Goal: Task Accomplishment & Management: Manage account settings

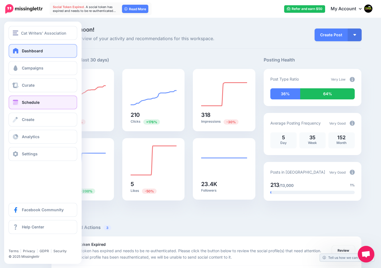
click at [22, 101] on span "Schedule" at bounding box center [31, 102] width 18 height 5
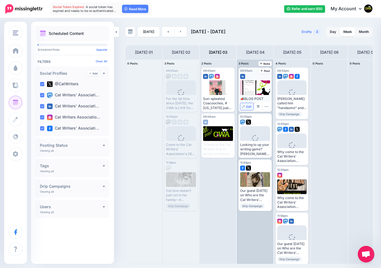
click at [248, 106] on span "Edit" at bounding box center [248, 106] width 5 height 3
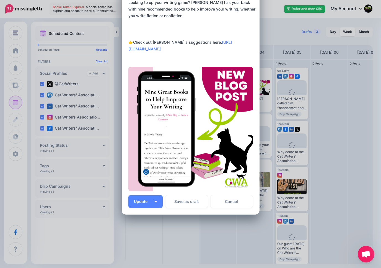
scroll to position [85, 0]
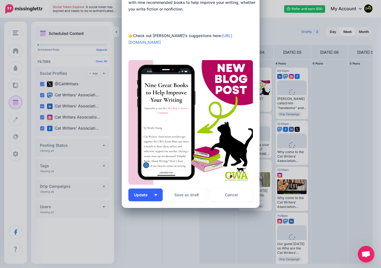
click at [156, 195] on img "button" at bounding box center [155, 195] width 3 height 2
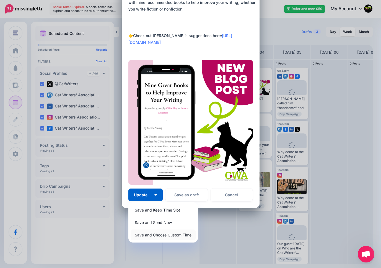
click at [150, 234] on link "Save and Choose Custom Time" at bounding box center [163, 234] width 65 height 11
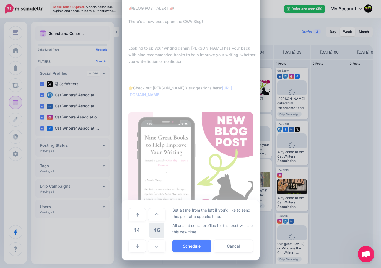
scroll to position [33, 0]
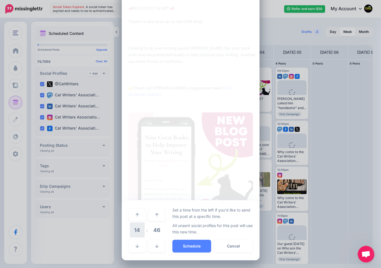
click at [137, 228] on span "14" at bounding box center [137, 229] width 15 height 15
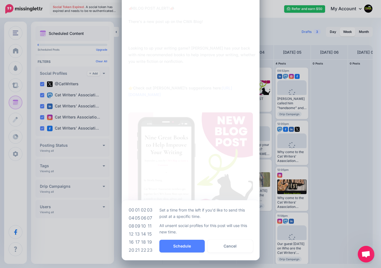
drag, startPoint x: 132, startPoint y: 234, endPoint x: 142, endPoint y: 234, distance: 9.7
click at [132, 234] on td "12" at bounding box center [131, 234] width 6 height 8
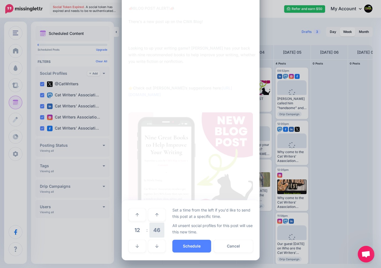
click at [157, 231] on span "46" at bounding box center [156, 229] width 15 height 15
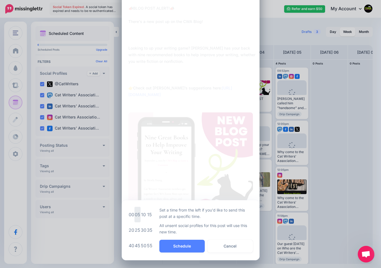
click at [136, 213] on td "05" at bounding box center [137, 214] width 6 height 15
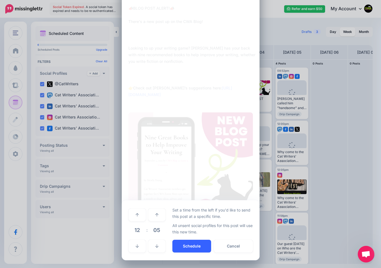
click at [184, 245] on button "Schedule" at bounding box center [191, 246] width 39 height 13
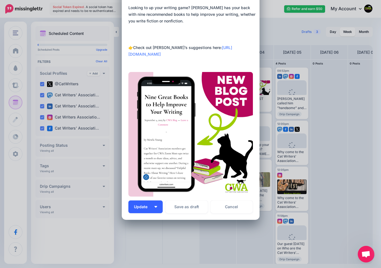
scroll to position [102, 0]
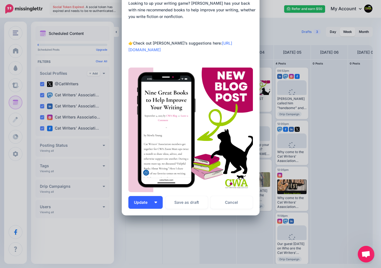
click at [155, 202] on img "button" at bounding box center [155, 202] width 3 height 2
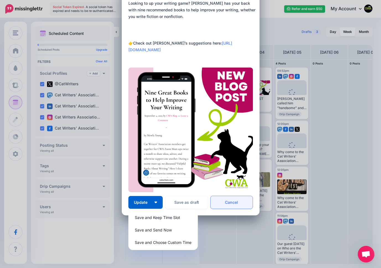
click at [231, 202] on link "Cancel" at bounding box center [232, 202] width 42 height 13
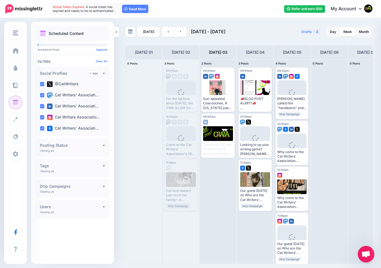
scroll to position [0, 0]
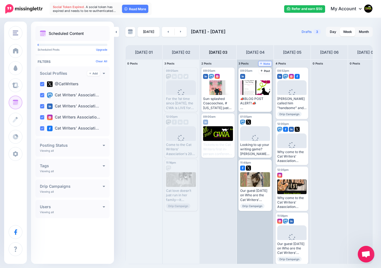
click at [264, 63] on span "Note" at bounding box center [265, 63] width 10 height 3
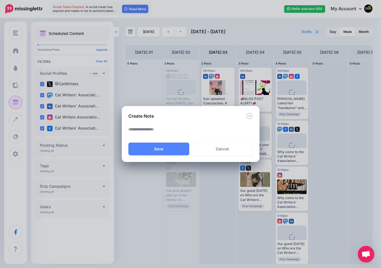
drag, startPoint x: 221, startPoint y: 149, endPoint x: 218, endPoint y: 150, distance: 2.8
click at [221, 149] on link "Cancel" at bounding box center [222, 148] width 61 height 13
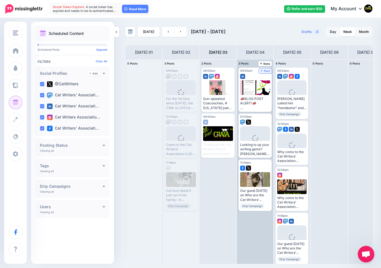
click at [266, 72] on span "Post" at bounding box center [266, 70] width 10 height 3
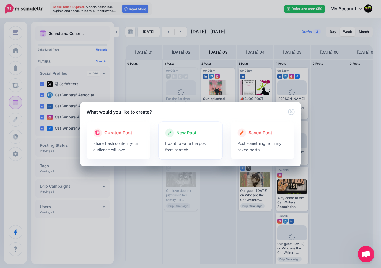
click at [187, 131] on span "New Post" at bounding box center [186, 132] width 20 height 7
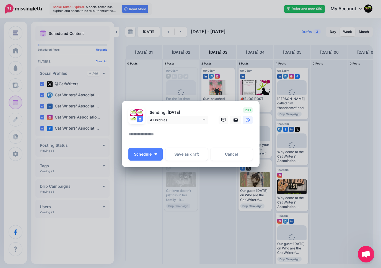
click at [174, 139] on textarea at bounding box center [191, 136] width 127 height 11
paste textarea "**********"
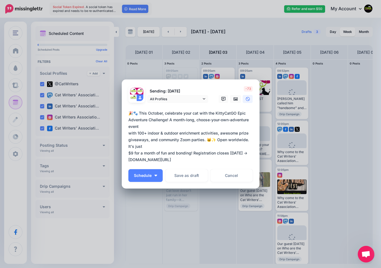
click at [129, 133] on textarea "**********" at bounding box center [191, 136] width 127 height 53
click at [128, 141] on textarea "**********" at bounding box center [191, 136] width 127 height 53
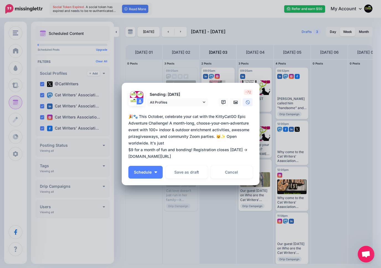
click at [129, 149] on textarea "**********" at bounding box center [191, 136] width 127 height 46
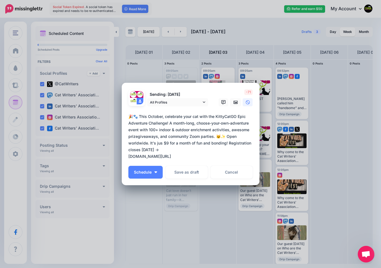
click at [129, 157] on textarea "**********" at bounding box center [191, 136] width 127 height 46
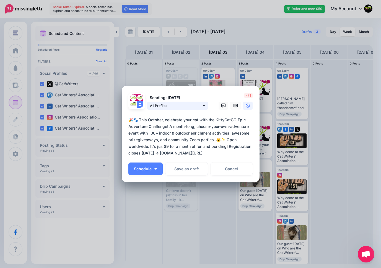
type textarea "**********"
click at [203, 105] on icon at bounding box center [204, 105] width 2 height 4
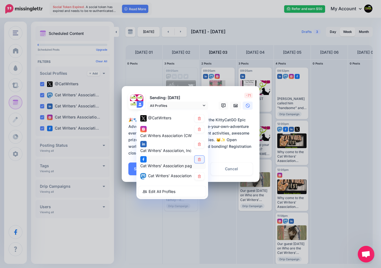
click at [199, 160] on icon at bounding box center [199, 159] width 4 height 3
click at [200, 118] on icon at bounding box center [199, 117] width 4 height 3
click at [204, 95] on p "Sending: [DATE]" at bounding box center [177, 98] width 61 height 6
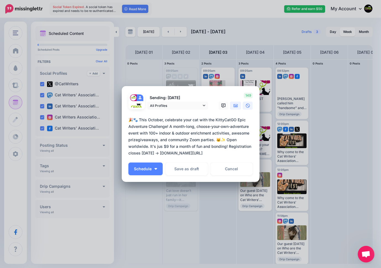
click at [234, 105] on icon at bounding box center [235, 105] width 4 height 4
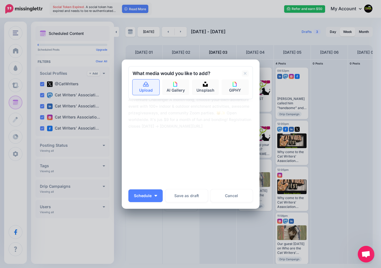
click at [145, 89] on link "Upload" at bounding box center [145, 86] width 27 height 15
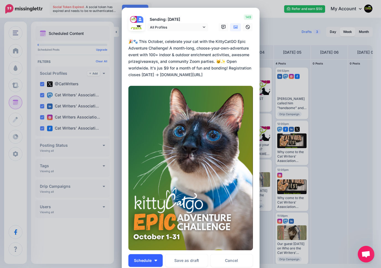
click at [144, 259] on span "Schedule" at bounding box center [143, 260] width 18 height 4
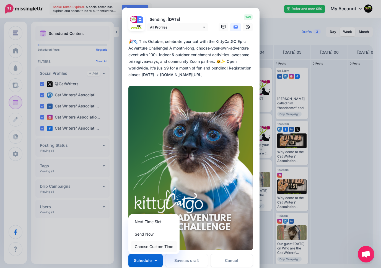
click at [149, 246] on link "Choose Custom Time" at bounding box center [154, 246] width 47 height 11
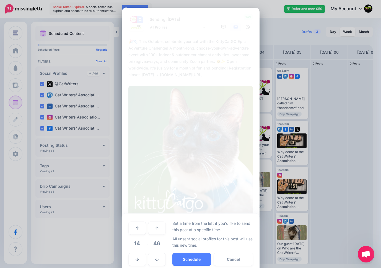
click at [139, 242] on span "14" at bounding box center [137, 243] width 15 height 15
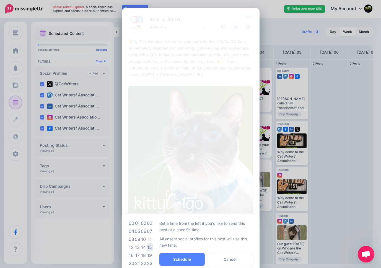
click at [149, 247] on td "15" at bounding box center [150, 247] width 6 height 8
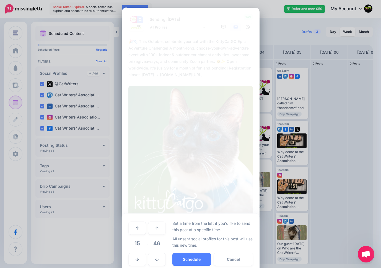
click at [158, 243] on span "46" at bounding box center [156, 243] width 15 height 15
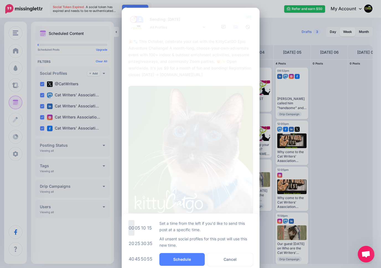
click at [131, 227] on td "00" at bounding box center [131, 227] width 6 height 15
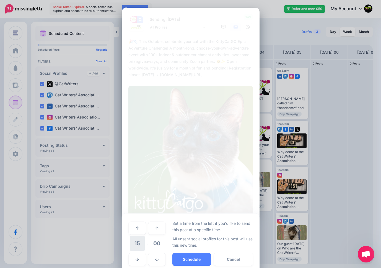
click at [139, 243] on span "15" at bounding box center [137, 243] width 15 height 15
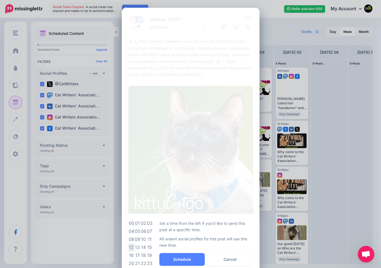
click at [132, 246] on td "12" at bounding box center [131, 247] width 6 height 8
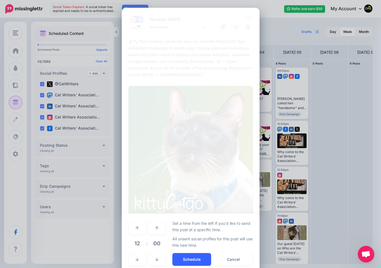
click at [190, 259] on button "Schedule" at bounding box center [191, 259] width 39 height 13
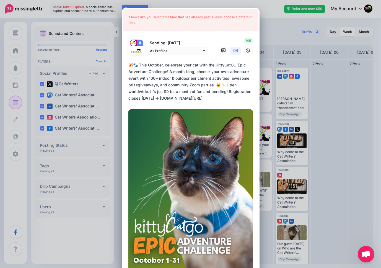
scroll to position [89, 0]
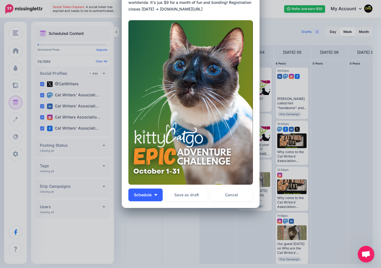
click at [143, 194] on span "Schedule" at bounding box center [143, 195] width 18 height 4
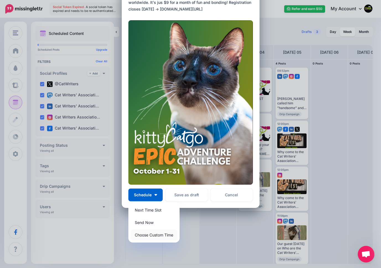
click at [143, 236] on link "Choose Custom Time" at bounding box center [154, 234] width 47 height 11
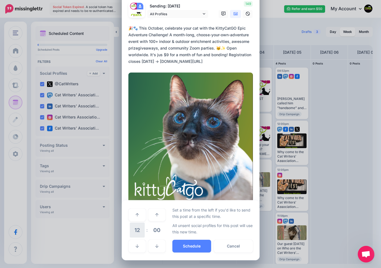
scroll to position [37, 0]
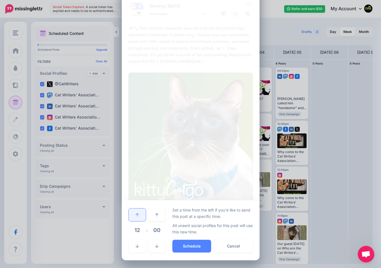
click at [137, 214] on icon at bounding box center [137, 215] width 3 height 4
click at [137, 214] on icon at bounding box center [137, 214] width 3 height 3
click at [189, 245] on button "Schedule" at bounding box center [191, 246] width 39 height 13
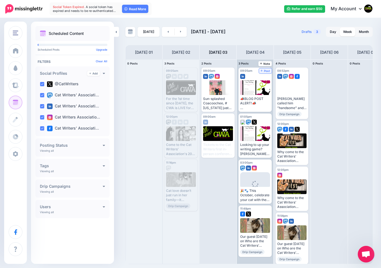
click at [265, 69] on span "Post" at bounding box center [266, 70] width 10 height 3
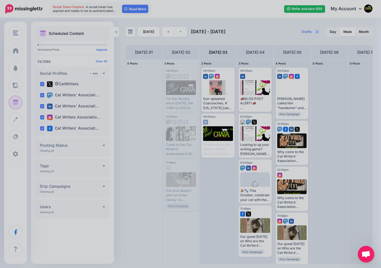
scroll to position [0, 0]
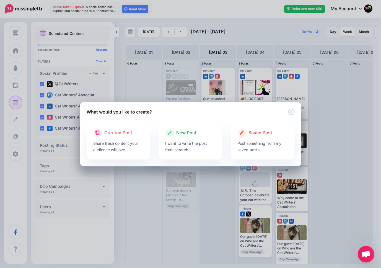
click at [181, 132] on span "New Post" at bounding box center [186, 132] width 20 height 7
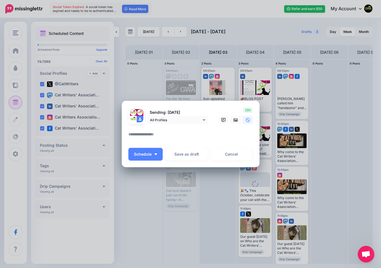
click at [178, 132] on textarea at bounding box center [191, 136] width 127 height 11
paste textarea "**********"
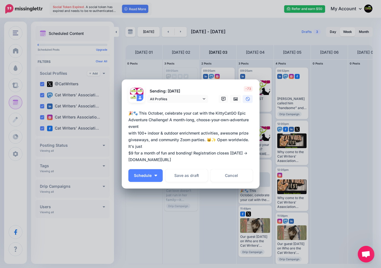
click at [129, 133] on textarea "**********" at bounding box center [191, 136] width 127 height 53
click at [128, 139] on textarea "**********" at bounding box center [191, 136] width 127 height 53
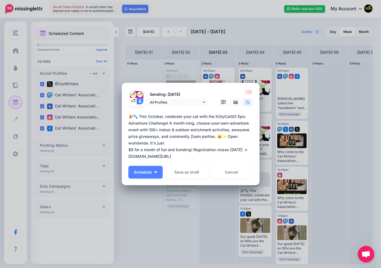
click at [129, 150] on textarea "**********" at bounding box center [191, 136] width 127 height 46
click at [128, 155] on textarea "**********" at bounding box center [191, 136] width 127 height 46
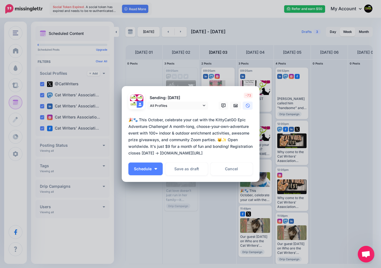
drag, startPoint x: 229, startPoint y: 134, endPoint x: 217, endPoint y: 139, distance: 13.5
click at [217, 139] on textarea "**********" at bounding box center [191, 136] width 127 height 40
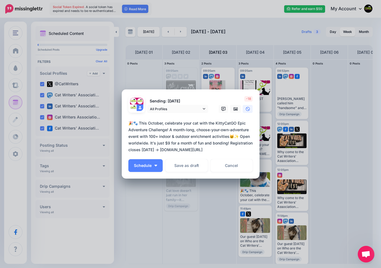
drag, startPoint x: 163, startPoint y: 143, endPoint x: 150, endPoint y: 143, distance: 13.6
click at [150, 143] on textarea "**********" at bounding box center [191, 136] width 127 height 33
click at [193, 143] on textarea "**********" at bounding box center [191, 136] width 127 height 33
click at [238, 143] on textarea "**********" at bounding box center [191, 136] width 127 height 33
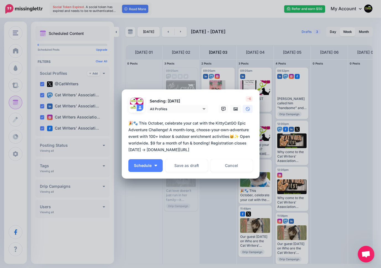
click at [238, 143] on textarea "**********" at bounding box center [191, 136] width 127 height 33
drag, startPoint x: 139, startPoint y: 122, endPoint x: 119, endPoint y: 123, distance: 19.9
click at [119, 123] on div "Create Post Loading Sending: [DATE]" at bounding box center [190, 134] width 381 height 268
type textarea "**********"
click at [237, 109] on icon at bounding box center [235, 109] width 4 height 4
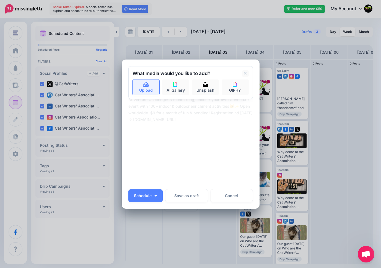
click at [148, 88] on link "Upload" at bounding box center [145, 86] width 27 height 15
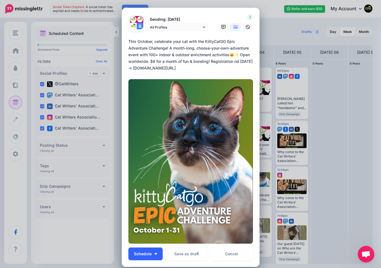
click at [143, 255] on span "Schedule" at bounding box center [143, 254] width 18 height 4
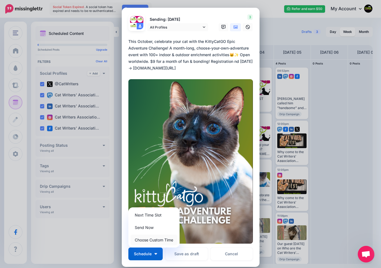
click at [142, 239] on link "Choose Custom Time" at bounding box center [154, 239] width 47 height 11
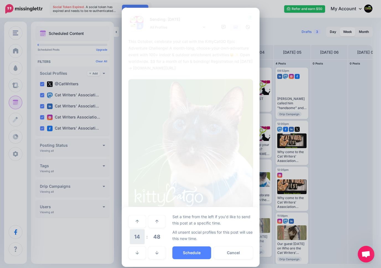
click at [138, 238] on span "14" at bounding box center [137, 236] width 15 height 15
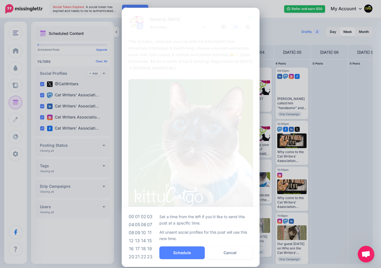
click at [149, 241] on td "15" at bounding box center [150, 241] width 6 height 8
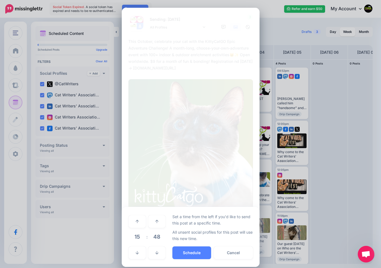
drag, startPoint x: 156, startPoint y: 236, endPoint x: 153, endPoint y: 233, distance: 4.4
click at [156, 236] on span "48" at bounding box center [156, 236] width 15 height 15
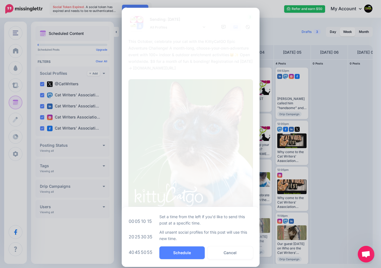
click at [132, 221] on td "00" at bounding box center [131, 220] width 6 height 15
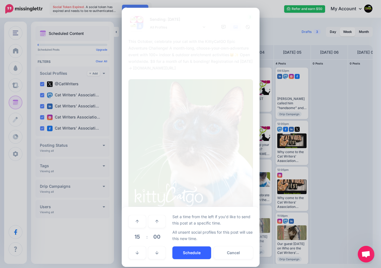
click at [189, 252] on button "Schedule" at bounding box center [191, 252] width 39 height 13
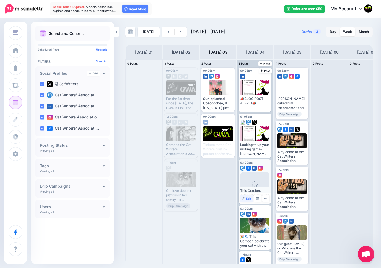
click at [248, 198] on span "Edit" at bounding box center [248, 198] width 5 height 3
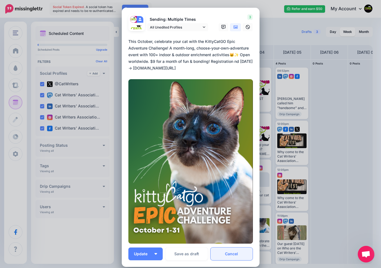
click at [235, 254] on link "Cancel" at bounding box center [232, 253] width 42 height 13
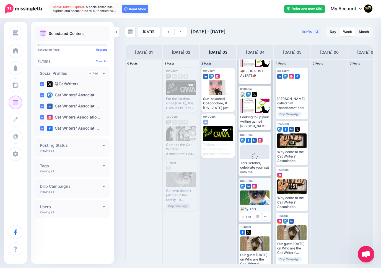
scroll to position [42, 0]
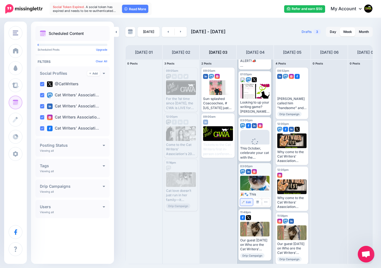
click at [247, 201] on span "Edit" at bounding box center [248, 202] width 5 height 3
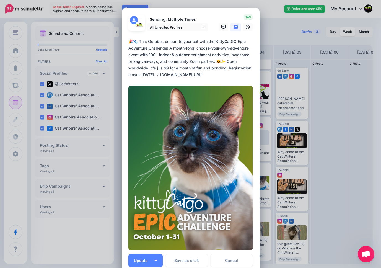
drag, startPoint x: 220, startPoint y: 75, endPoint x: 115, endPoint y: 40, distance: 110.6
click at [116, 40] on div "Edit Post Loading Sending: Multiple Times All Unedited Profiles" at bounding box center [190, 134] width 381 height 268
click at [233, 259] on link "Cancel" at bounding box center [232, 260] width 42 height 13
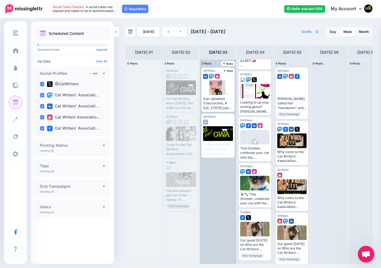
scroll to position [0, 0]
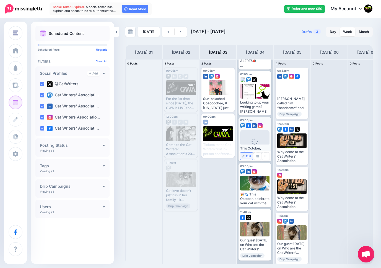
click at [247, 156] on span "Edit" at bounding box center [248, 156] width 5 height 3
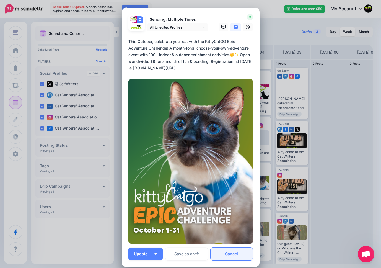
click at [233, 252] on link "Cancel" at bounding box center [232, 253] width 42 height 13
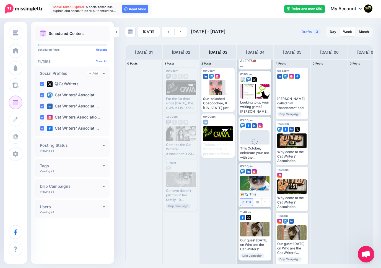
click at [247, 202] on span "Edit" at bounding box center [248, 202] width 5 height 3
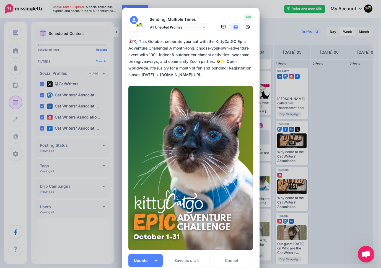
drag, startPoint x: 221, startPoint y: 75, endPoint x: 120, endPoint y: 34, distance: 109.1
click at [122, 34] on div "Loading Sending: Multiple Times All Unedited Profiles" at bounding box center [191, 141] width 138 height 266
click at [232, 258] on link "Cancel" at bounding box center [232, 260] width 42 height 13
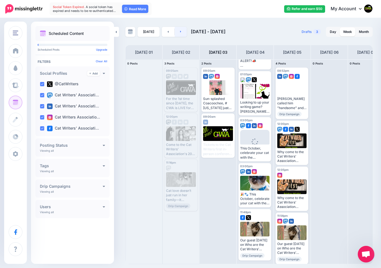
click at [182, 30] on link at bounding box center [181, 32] width 12 height 10
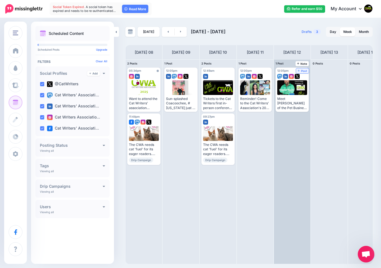
click at [301, 69] on link "Post" at bounding box center [302, 70] width 13 height 5
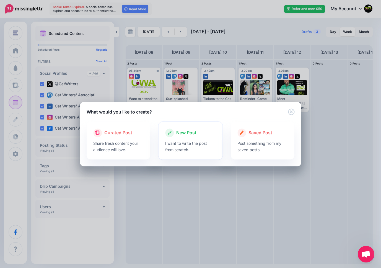
click at [189, 131] on span "New Post" at bounding box center [186, 132] width 20 height 7
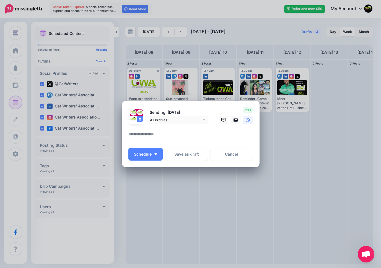
click at [188, 139] on textarea at bounding box center [191, 136] width 127 height 11
paste textarea "**********"
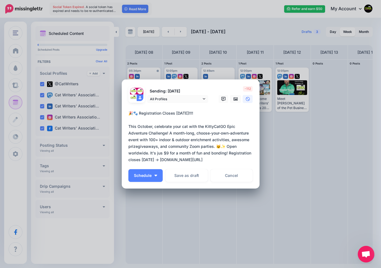
drag, startPoint x: 130, startPoint y: 123, endPoint x: 128, endPoint y: 105, distance: 18.6
click at [129, 105] on form "Sending: [DATE] All Profiles" at bounding box center [190, 125] width 124 height 79
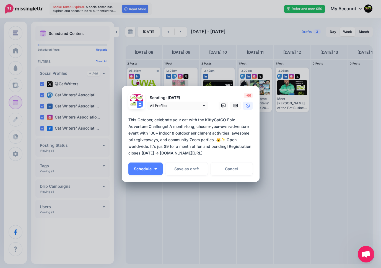
type textarea "**********"
click at [248, 95] on span "-66" at bounding box center [248, 96] width 9 height 6
click at [227, 105] on link at bounding box center [224, 106] width 10 height 8
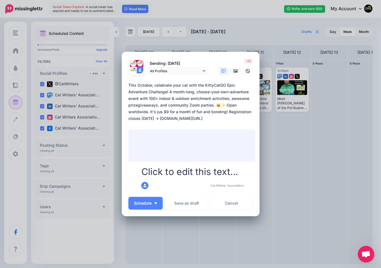
click at [198, 77] on div at bounding box center [190, 78] width 124 height 7
click at [233, 71] on link at bounding box center [235, 71] width 11 height 8
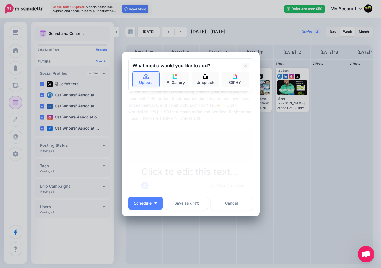
click at [149, 78] on link "Upload" at bounding box center [145, 79] width 27 height 15
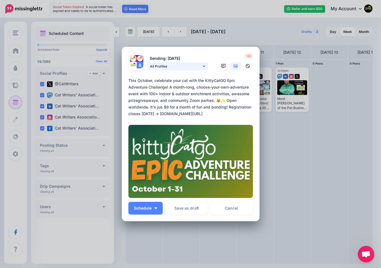
click at [203, 65] on icon at bounding box center [204, 66] width 2 height 4
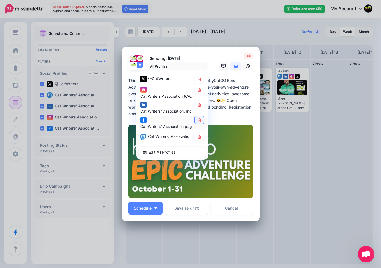
click at [199, 119] on icon at bounding box center [199, 119] width 3 height 3
click at [200, 79] on icon at bounding box center [199, 78] width 4 height 3
drag, startPoint x: 237, startPoint y: 79, endPoint x: 237, endPoint y: 82, distance: 3.1
click at [237, 79] on textarea "**********" at bounding box center [191, 97] width 127 height 40
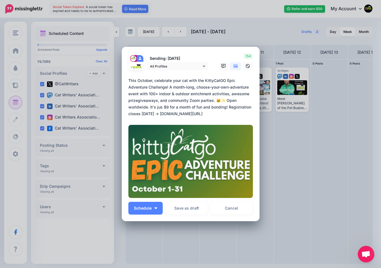
drag, startPoint x: 220, startPoint y: 113, endPoint x: 190, endPoint y: 71, distance: 51.5
click at [190, 71] on form "Sending: [DATE] All Profiles @CatWriters" at bounding box center [190, 125] width 124 height 144
click at [145, 210] on span "Schedule" at bounding box center [143, 208] width 18 height 4
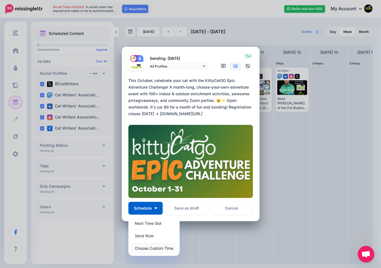
click at [150, 248] on link "Choose Custom Time" at bounding box center [154, 248] width 47 height 11
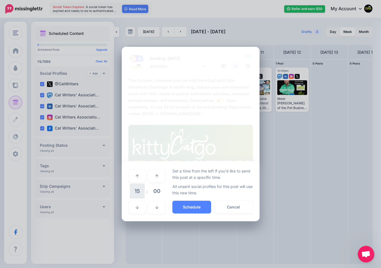
click at [136, 191] on span "15" at bounding box center [137, 190] width 15 height 15
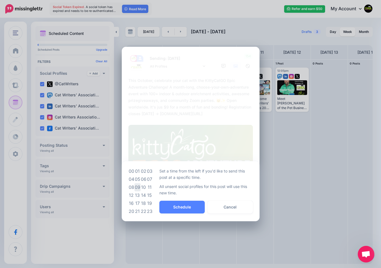
click at [138, 187] on td "09" at bounding box center [137, 187] width 6 height 8
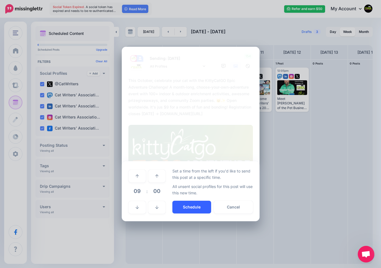
click at [196, 206] on button "Schedule" at bounding box center [191, 207] width 39 height 13
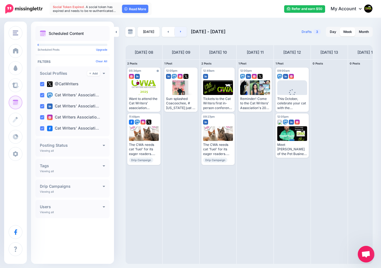
click at [176, 35] on link at bounding box center [181, 32] width 12 height 10
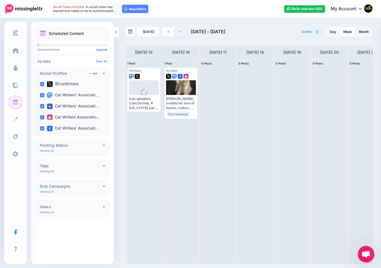
click at [180, 33] on icon at bounding box center [180, 31] width 1 height 3
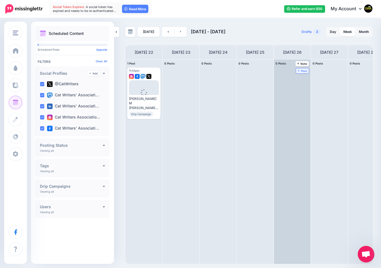
click at [302, 71] on span "Post" at bounding box center [303, 70] width 10 height 3
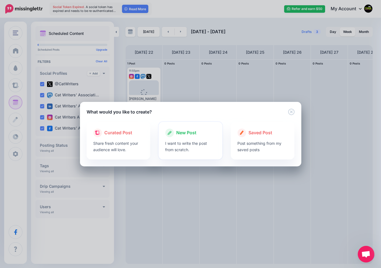
click at [191, 132] on span "New Post" at bounding box center [186, 132] width 20 height 7
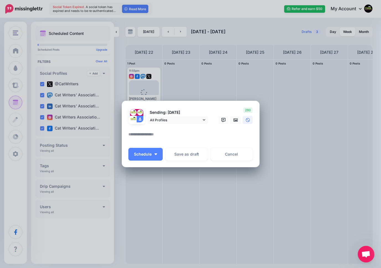
click at [178, 130] on div at bounding box center [190, 127] width 124 height 7
click at [149, 135] on textarea at bounding box center [191, 136] width 127 height 11
paste textarea "**********"
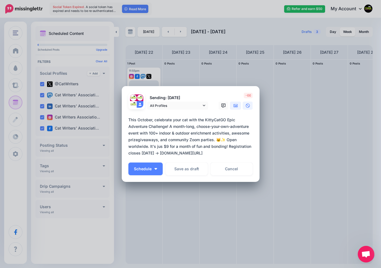
type textarea "**********"
click at [233, 106] on icon at bounding box center [235, 105] width 4 height 4
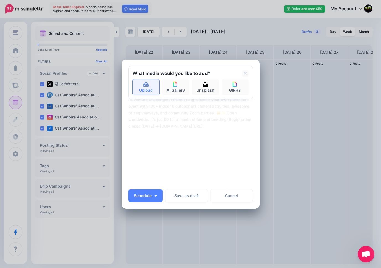
click at [149, 85] on icon at bounding box center [146, 84] width 6 height 5
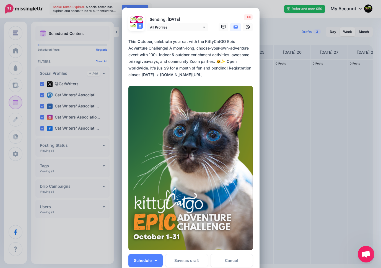
drag, startPoint x: 218, startPoint y: 75, endPoint x: 158, endPoint y: 19, distance: 82.0
click at [158, 19] on form "Sending: [DATE] All Profiles" at bounding box center [190, 132] width 124 height 236
click at [206, 25] on link "All Profiles" at bounding box center [177, 27] width 61 height 8
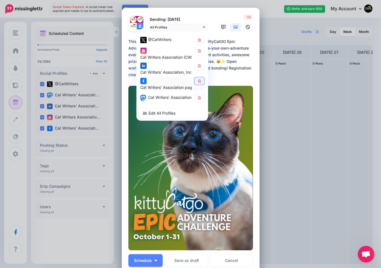
click at [198, 80] on icon at bounding box center [199, 80] width 4 height 3
click at [198, 41] on icon at bounding box center [199, 39] width 3 height 3
click at [280, 142] on div "Create Post Loading Sending: [DATE] All Profiles" at bounding box center [190, 134] width 381 height 268
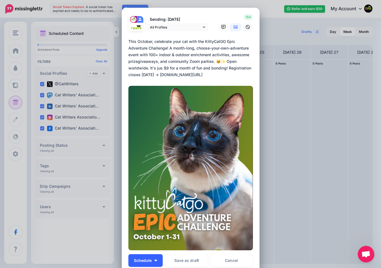
click at [140, 260] on span "Schedule" at bounding box center [143, 260] width 18 height 4
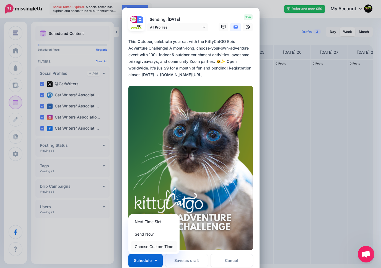
click at [144, 246] on link "Choose Custom Time" at bounding box center [154, 246] width 47 height 11
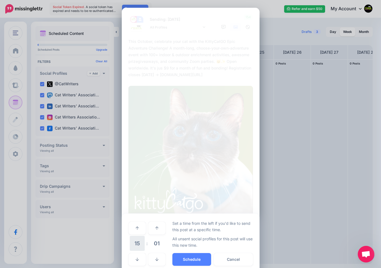
click at [137, 247] on span "15" at bounding box center [137, 243] width 15 height 15
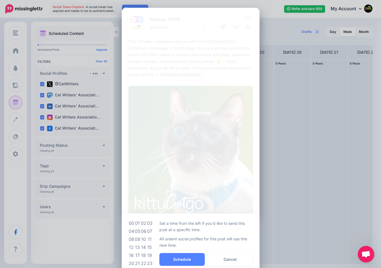
click at [132, 246] on td "12" at bounding box center [131, 247] width 6 height 8
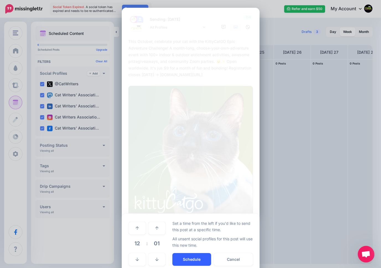
click at [185, 257] on button "Schedule" at bounding box center [191, 259] width 39 height 13
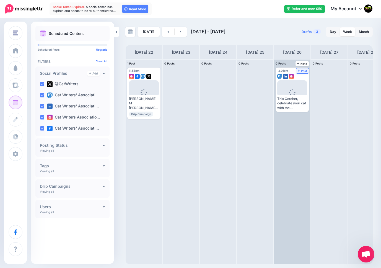
click at [303, 71] on span "Post" at bounding box center [303, 70] width 10 height 3
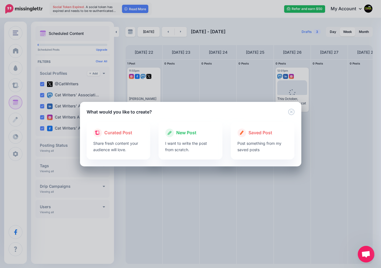
drag, startPoint x: 188, startPoint y: 132, endPoint x: 189, endPoint y: 138, distance: 6.4
click at [188, 132] on span "New Post" at bounding box center [186, 132] width 20 height 7
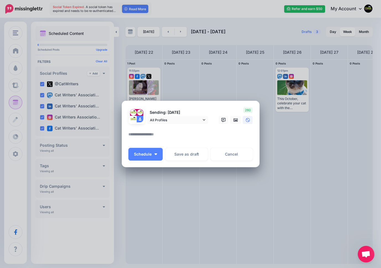
click at [178, 135] on textarea at bounding box center [191, 136] width 127 height 11
paste textarea "**********"
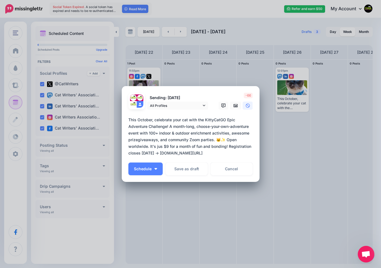
drag, startPoint x: 230, startPoint y: 135, endPoint x: 149, endPoint y: 143, distance: 81.7
click at [148, 143] on textarea "**********" at bounding box center [191, 136] width 127 height 40
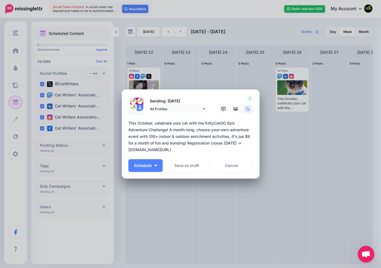
drag, startPoint x: 244, startPoint y: 136, endPoint x: 229, endPoint y: 136, distance: 14.7
click at [229, 136] on textarea "**********" at bounding box center [191, 136] width 127 height 33
click at [191, 149] on textarea "**********" at bounding box center [191, 136] width 127 height 33
click at [203, 108] on icon at bounding box center [204, 108] width 2 height 1
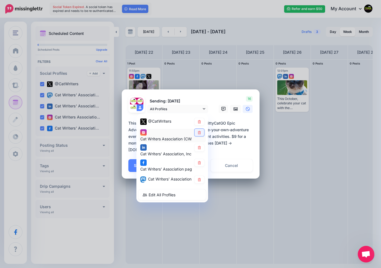
drag, startPoint x: 199, startPoint y: 132, endPoint x: 201, endPoint y: 143, distance: 10.8
click at [199, 132] on icon at bounding box center [199, 132] width 3 height 3
click at [199, 161] on icon at bounding box center [199, 162] width 3 height 3
click at [199, 148] on icon at bounding box center [199, 147] width 3 height 3
drag, startPoint x: 218, startPoint y: 152, endPoint x: 209, endPoint y: 152, distance: 8.6
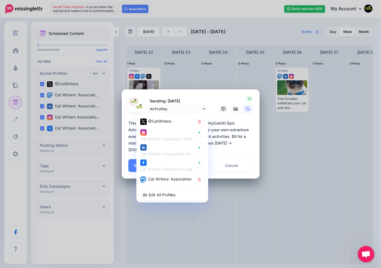
click at [218, 152] on textarea "**********" at bounding box center [191, 136] width 127 height 33
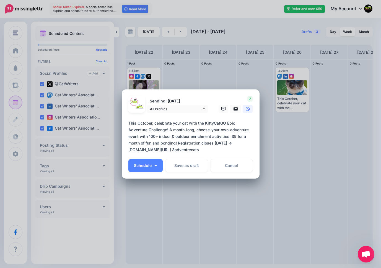
click at [187, 149] on textarea "**********" at bounding box center [191, 136] width 127 height 33
click at [237, 109] on icon at bounding box center [235, 108] width 4 height 3
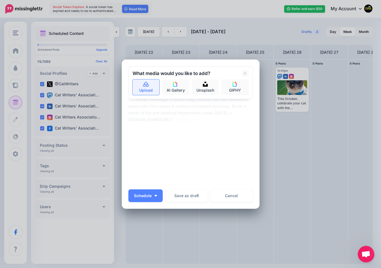
click at [148, 86] on icon at bounding box center [146, 84] width 6 height 5
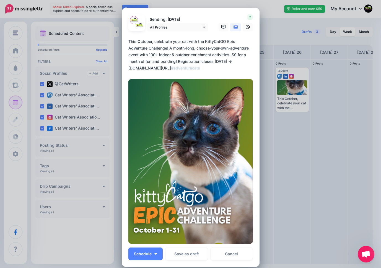
drag, startPoint x: 206, startPoint y: 62, endPoint x: 116, endPoint y: 30, distance: 94.6
click at [117, 30] on div "Create Post Loading Sending: [DATE] All Profiles 2" at bounding box center [190, 134] width 381 height 268
type textarea "**********"
click at [141, 252] on span "Schedule" at bounding box center [143, 254] width 18 height 4
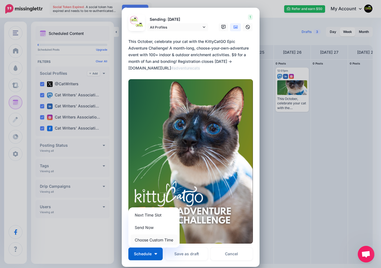
click at [149, 237] on link "Choose Custom Time" at bounding box center [154, 239] width 47 height 11
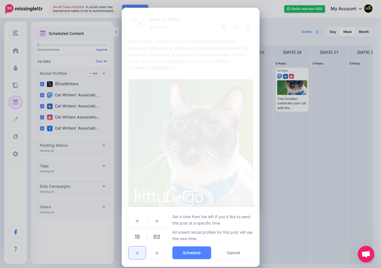
click at [137, 251] on icon at bounding box center [137, 253] width 3 height 4
click at [137, 250] on link at bounding box center [137, 252] width 17 height 13
click at [193, 251] on button "Schedule" at bounding box center [191, 252] width 39 height 13
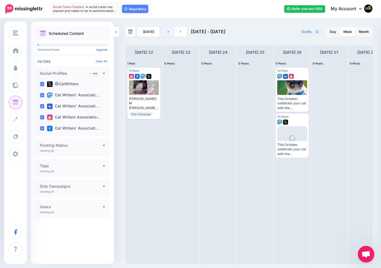
click at [168, 32] on icon at bounding box center [168, 32] width 1 height 2
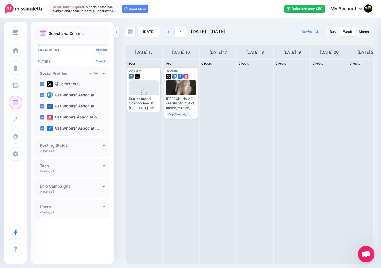
click at [168, 32] on icon at bounding box center [168, 32] width 1 height 2
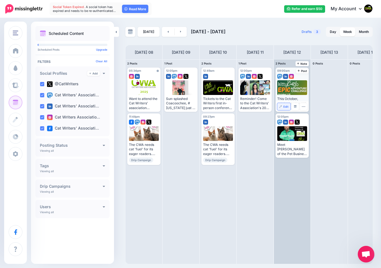
click at [285, 108] on span "Edit" at bounding box center [285, 106] width 5 height 3
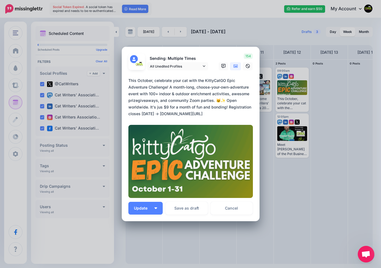
click at [161, 108] on textarea "**********" at bounding box center [191, 97] width 127 height 40
type textarea "**********"
click at [145, 208] on span "Update" at bounding box center [143, 208] width 18 height 4
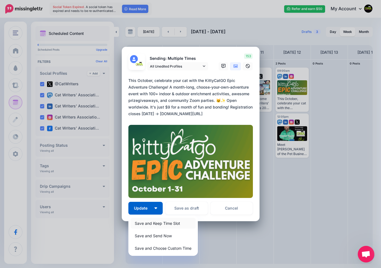
click at [153, 222] on link "Save and Keep Time Slot" at bounding box center [163, 223] width 65 height 11
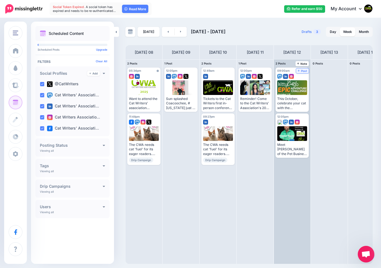
click at [303, 70] on span "Post" at bounding box center [303, 70] width 10 height 3
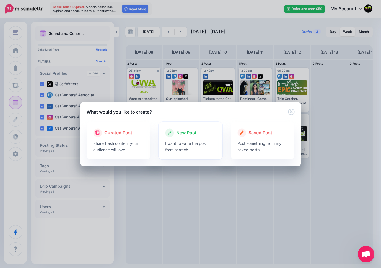
click at [188, 131] on span "New Post" at bounding box center [186, 132] width 20 height 7
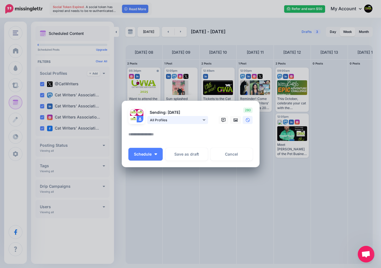
click at [205, 119] on icon at bounding box center [204, 119] width 2 height 1
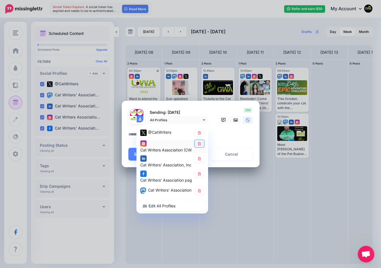
click at [198, 144] on icon at bounding box center [199, 143] width 3 height 3
click at [199, 157] on icon at bounding box center [199, 158] width 4 height 3
drag, startPoint x: 199, startPoint y: 171, endPoint x: 198, endPoint y: 184, distance: 12.8
click at [199, 171] on link at bounding box center [199, 173] width 10 height 7
click at [198, 189] on icon at bounding box center [199, 190] width 3 height 3
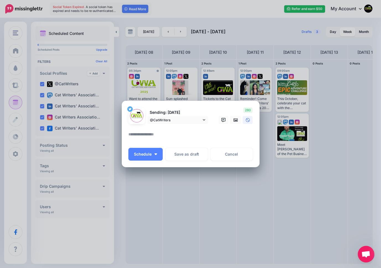
click at [210, 141] on textarea at bounding box center [191, 136] width 127 height 11
paste textarea "**********"
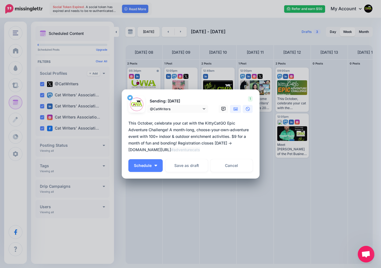
type textarea "**********"
click at [234, 110] on icon at bounding box center [235, 109] width 4 height 4
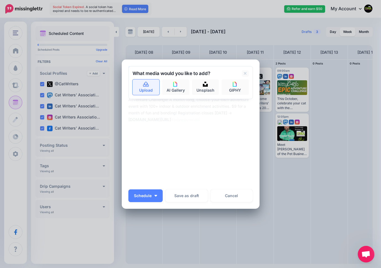
click at [147, 87] on icon at bounding box center [146, 84] width 6 height 5
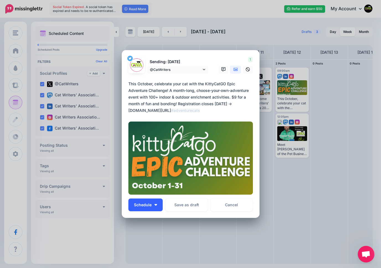
click at [151, 205] on span "Schedule" at bounding box center [143, 205] width 18 height 4
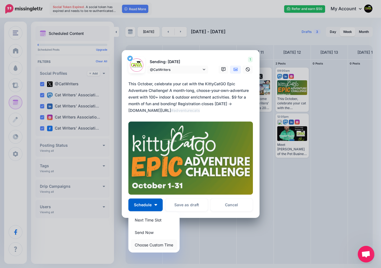
click at [145, 244] on link "Choose Custom Time" at bounding box center [154, 244] width 47 height 11
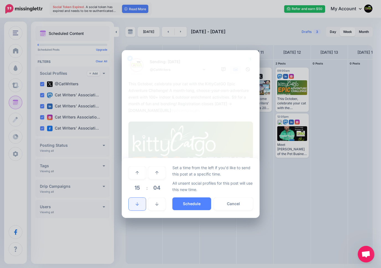
click at [138, 202] on icon at bounding box center [137, 204] width 3 height 4
click at [189, 202] on button "Schedule" at bounding box center [191, 203] width 39 height 13
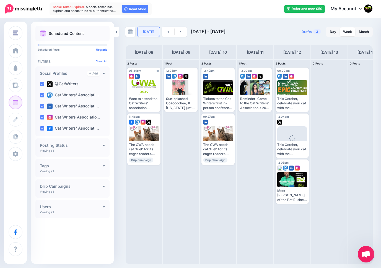
click at [150, 32] on link "[DATE]" at bounding box center [148, 32] width 22 height 10
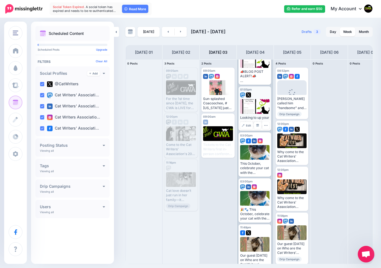
scroll to position [42, 0]
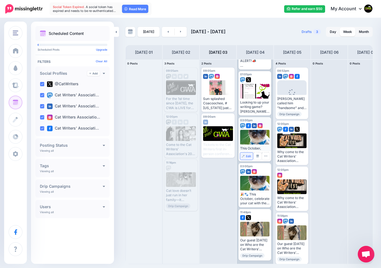
click at [248, 156] on span "Edit" at bounding box center [248, 156] width 5 height 3
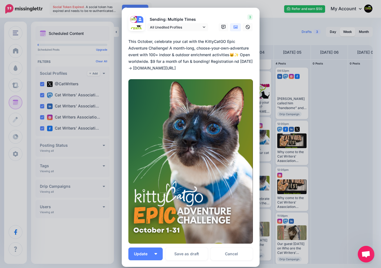
click at [233, 254] on link "Cancel" at bounding box center [232, 253] width 42 height 13
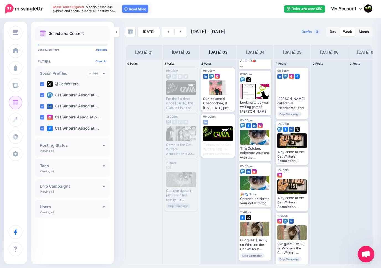
scroll to position [0, 0]
click at [246, 202] on span "Edit" at bounding box center [248, 202] width 5 height 3
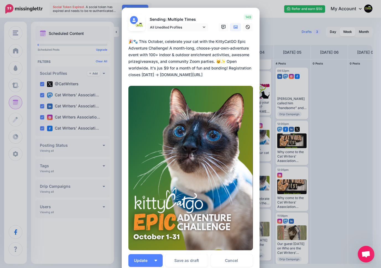
click at [161, 68] on textarea "**********" at bounding box center [191, 58] width 127 height 40
type textarea "**********"
click at [148, 258] on span "Update" at bounding box center [143, 260] width 18 height 4
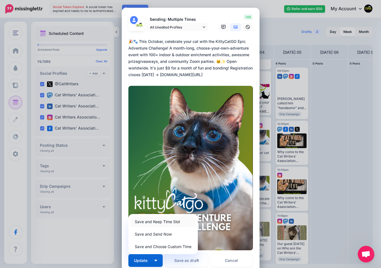
click at [154, 220] on link "Save and Keep Time Slot" at bounding box center [163, 221] width 65 height 11
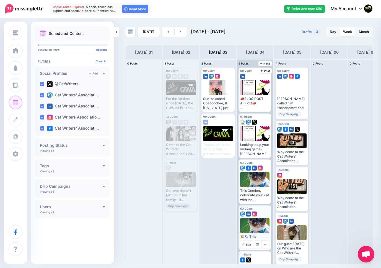
scroll to position [42, 0]
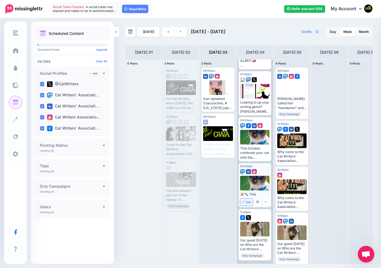
click at [247, 201] on span "Edit" at bounding box center [248, 202] width 5 height 3
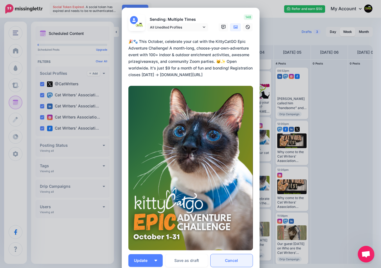
click at [238, 259] on link "Cancel" at bounding box center [232, 260] width 42 height 13
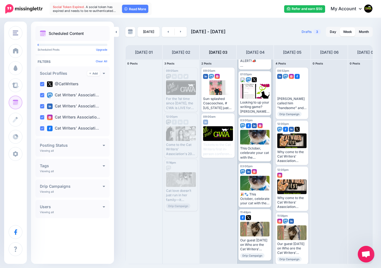
scroll to position [0, 0]
click at [247, 156] on span "Edit" at bounding box center [248, 156] width 5 height 3
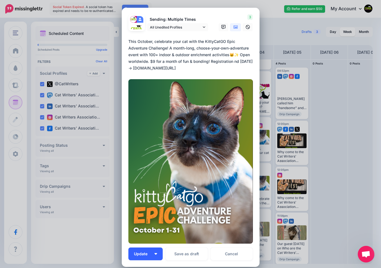
click at [138, 254] on span "Update" at bounding box center [143, 254] width 18 height 4
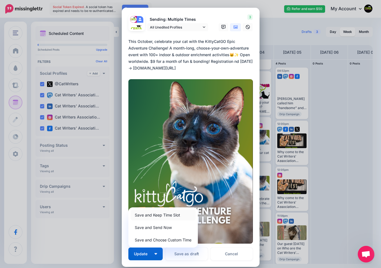
click at [155, 214] on link "Save and Keep Time Slot" at bounding box center [163, 214] width 65 height 11
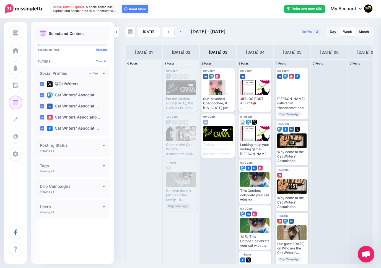
click at [180, 32] on icon at bounding box center [180, 31] width 1 height 3
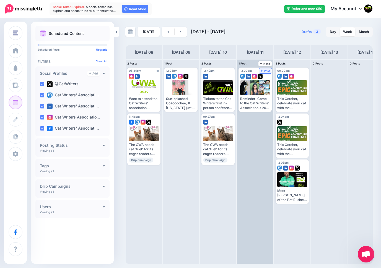
click at [264, 69] on span "Post" at bounding box center [266, 70] width 10 height 3
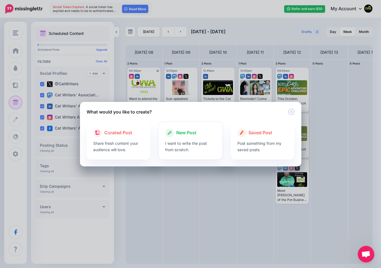
click at [188, 132] on span "New Post" at bounding box center [186, 132] width 20 height 7
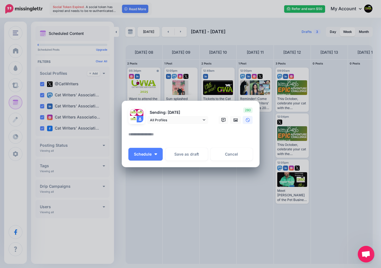
click at [173, 135] on textarea at bounding box center [191, 136] width 127 height 11
paste textarea "**********"
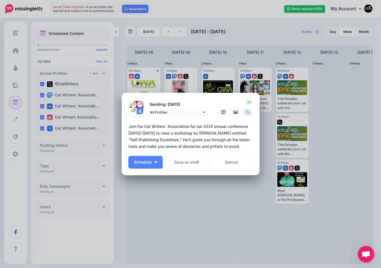
paste textarea "**********"
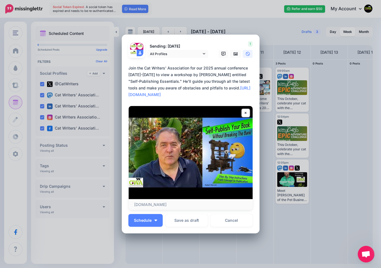
drag, startPoint x: 226, startPoint y: 90, endPoint x: 170, endPoint y: 42, distance: 74.4
click at [170, 42] on form "Sending: [DATE] All Profiles" at bounding box center [190, 125] width 124 height 169
type textarea "**********"
click at [204, 54] on icon at bounding box center [204, 54] width 2 height 4
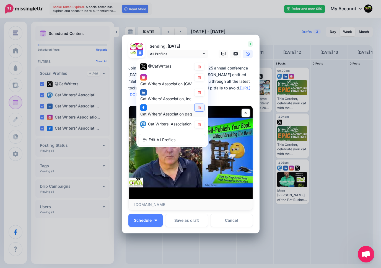
click at [199, 108] on icon at bounding box center [199, 107] width 4 height 3
click at [149, 219] on span "Schedule" at bounding box center [143, 220] width 18 height 4
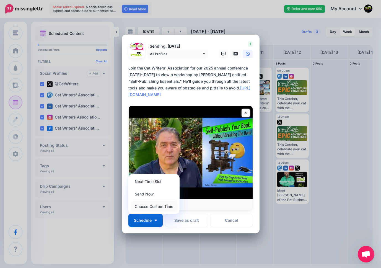
click at [150, 206] on link "Choose Custom Time" at bounding box center [154, 206] width 47 height 11
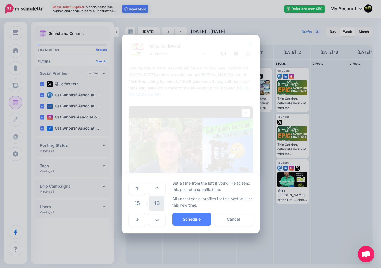
click at [156, 203] on span "16" at bounding box center [156, 203] width 15 height 15
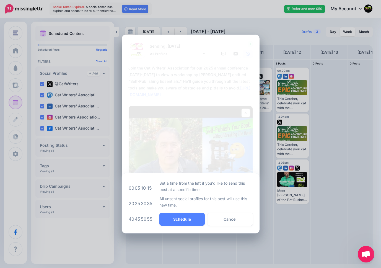
drag, startPoint x: 132, startPoint y: 187, endPoint x: 141, endPoint y: 192, distance: 10.0
click at [132, 187] on td "00" at bounding box center [131, 187] width 6 height 15
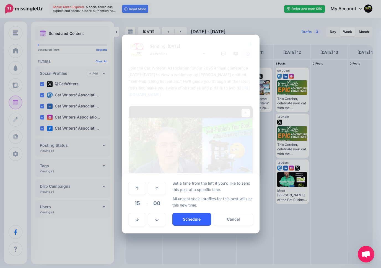
click at [183, 217] on button "Schedule" at bounding box center [191, 219] width 39 height 13
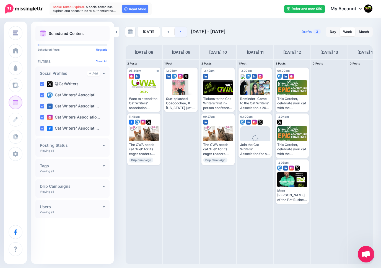
click at [177, 30] on link at bounding box center [181, 32] width 12 height 10
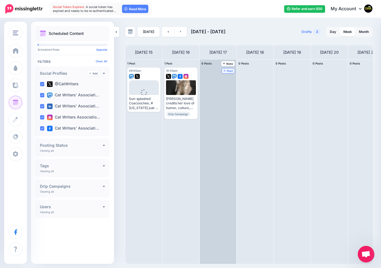
click at [229, 71] on span "Post" at bounding box center [229, 70] width 10 height 3
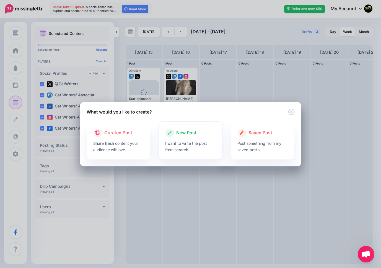
click at [184, 131] on span "New Post" at bounding box center [186, 132] width 20 height 7
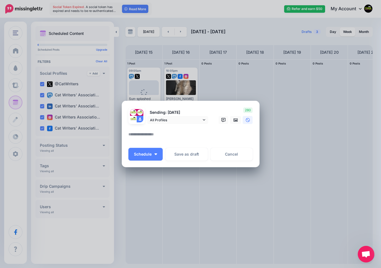
click at [170, 132] on textarea at bounding box center [191, 136] width 127 height 11
paste textarea "**********"
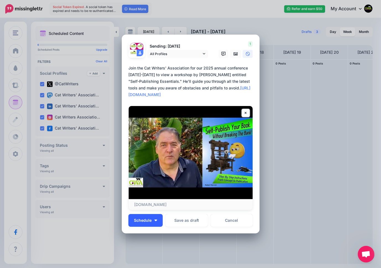
type textarea "**********"
click at [145, 219] on span "Schedule" at bounding box center [143, 220] width 18 height 4
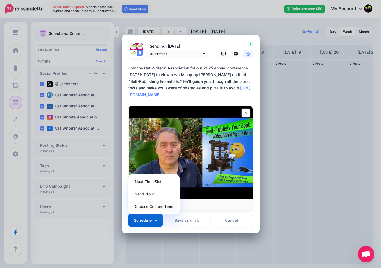
click at [143, 210] on link "Choose Custom Time" at bounding box center [154, 206] width 47 height 11
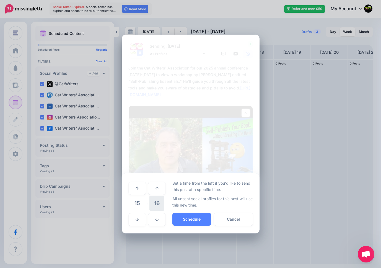
click at [157, 201] on span "16" at bounding box center [156, 203] width 15 height 15
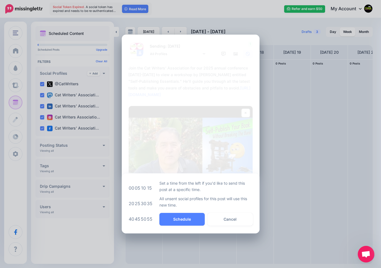
click at [137, 187] on td "05" at bounding box center [137, 187] width 6 height 15
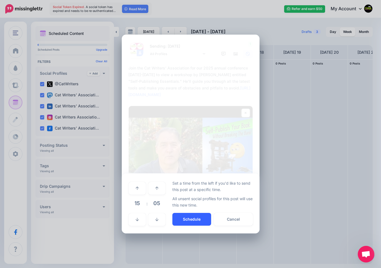
click at [190, 217] on button "Schedule" at bounding box center [191, 219] width 39 height 13
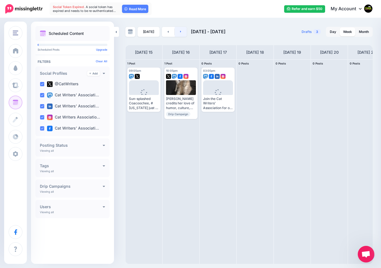
click at [181, 30] on link at bounding box center [181, 32] width 12 height 10
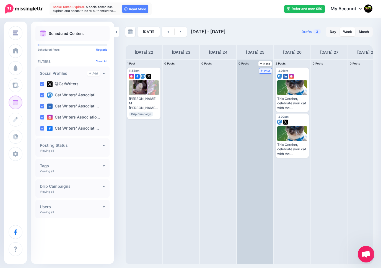
click at [264, 71] on span "Post" at bounding box center [266, 70] width 10 height 3
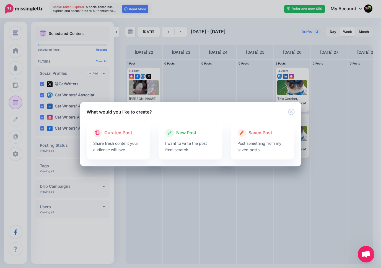
click at [179, 135] on span "New Post" at bounding box center [186, 132] width 20 height 7
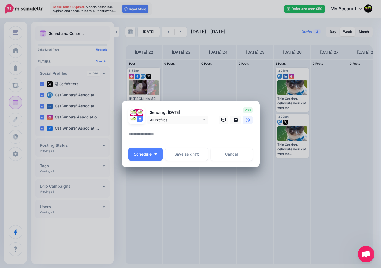
click at [168, 134] on textarea at bounding box center [191, 136] width 127 height 11
paste textarea "**********"
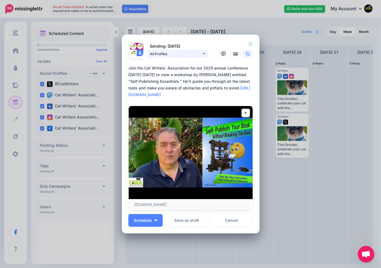
type textarea "**********"
click at [203, 52] on icon at bounding box center [204, 54] width 2 height 4
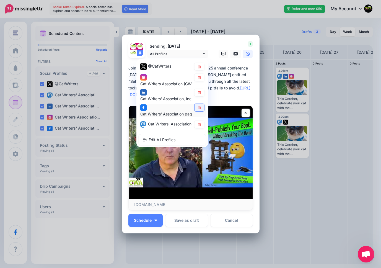
click at [200, 107] on icon at bounding box center [199, 107] width 3 height 3
click at [225, 96] on textarea "**********" at bounding box center [191, 81] width 127 height 33
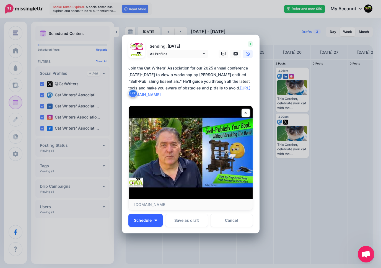
click at [145, 224] on button "Schedule" at bounding box center [145, 220] width 34 height 13
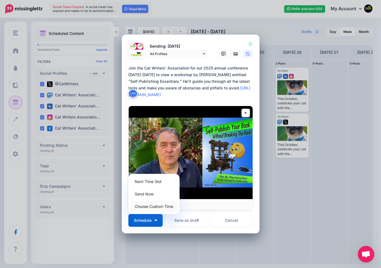
click at [145, 206] on link "Choose Custom Time" at bounding box center [154, 206] width 47 height 11
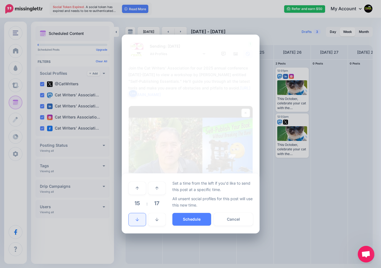
click at [138, 218] on icon at bounding box center [137, 219] width 3 height 4
click at [137, 219] on icon at bounding box center [137, 219] width 3 height 4
click at [151, 203] on span "17" at bounding box center [156, 203] width 15 height 15
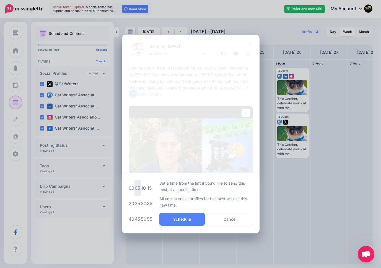
drag, startPoint x: 138, startPoint y: 188, endPoint x: 141, endPoint y: 192, distance: 4.7
click at [138, 188] on td "05" at bounding box center [137, 187] width 6 height 15
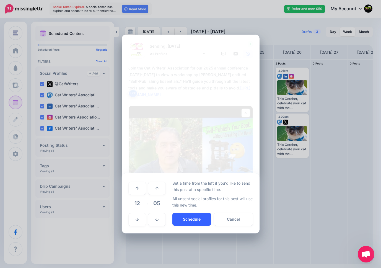
click at [185, 217] on button "Schedule" at bounding box center [191, 219] width 39 height 13
